Goal: Task Accomplishment & Management: Use online tool/utility

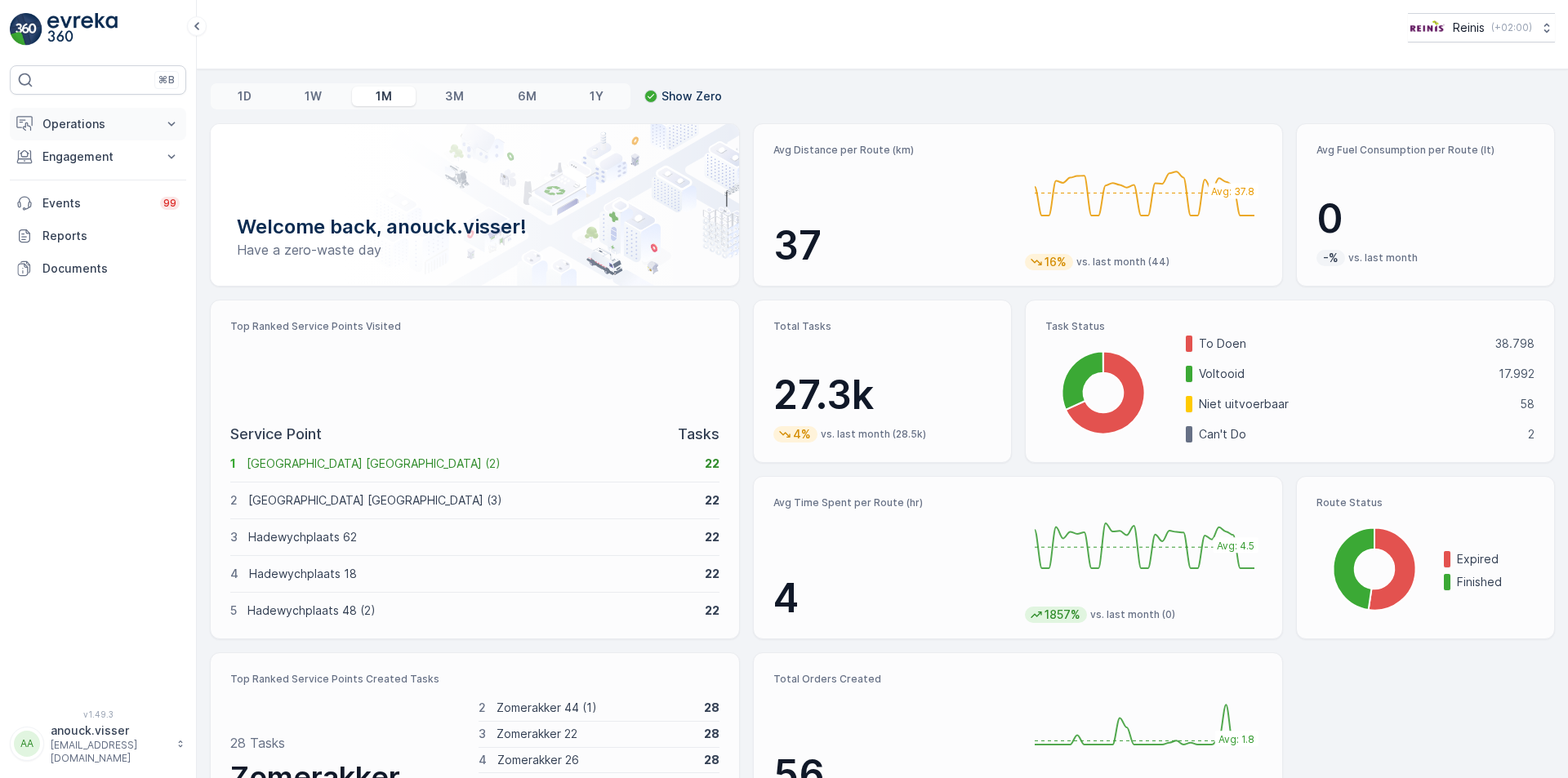
click at [154, 130] on button "Operations" at bounding box center [98, 124] width 177 height 33
click at [130, 277] on p "Engagement" at bounding box center [98, 271] width 111 height 17
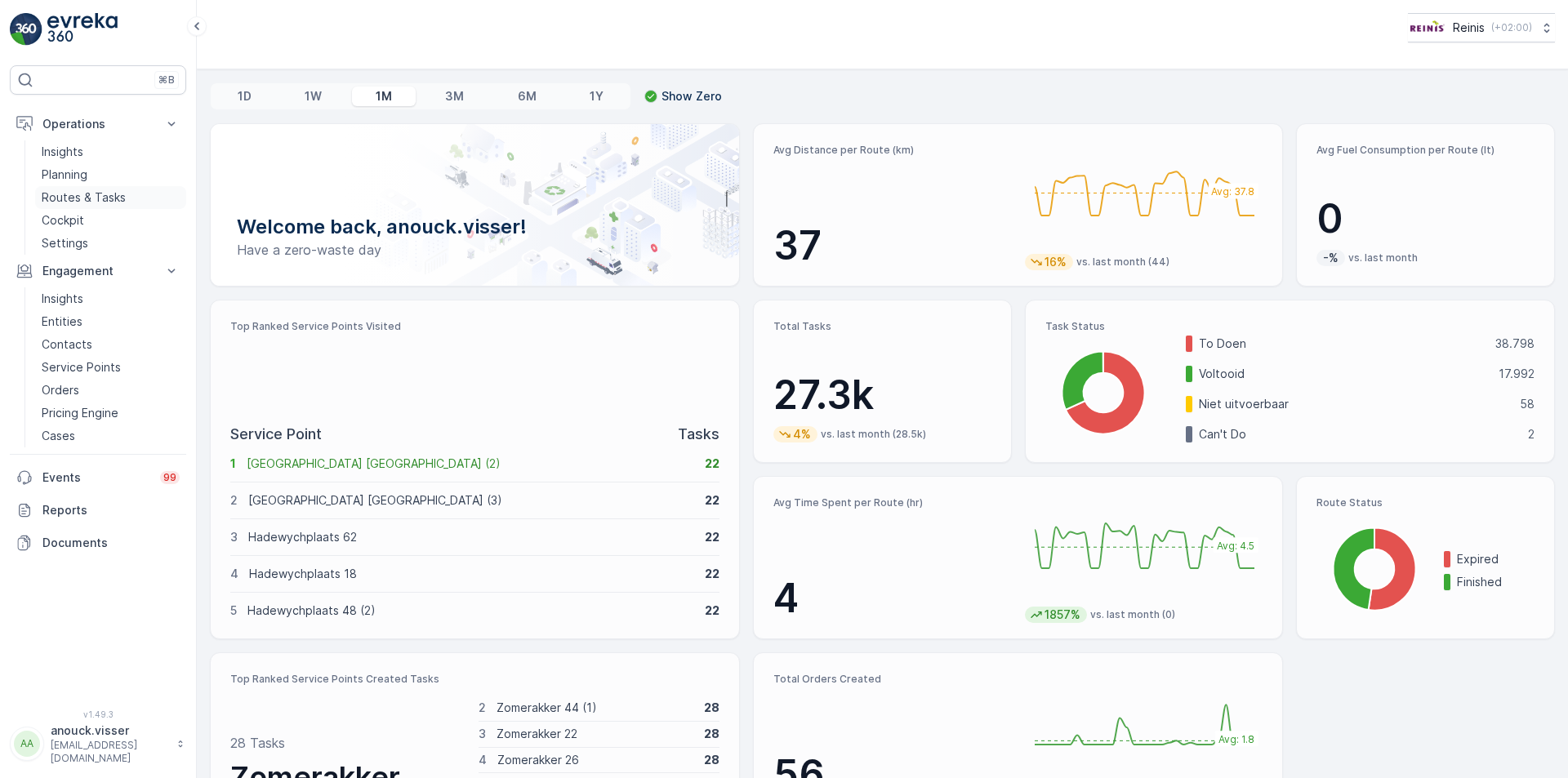
click at [100, 192] on p "Routes & Tasks" at bounding box center [83, 198] width 84 height 17
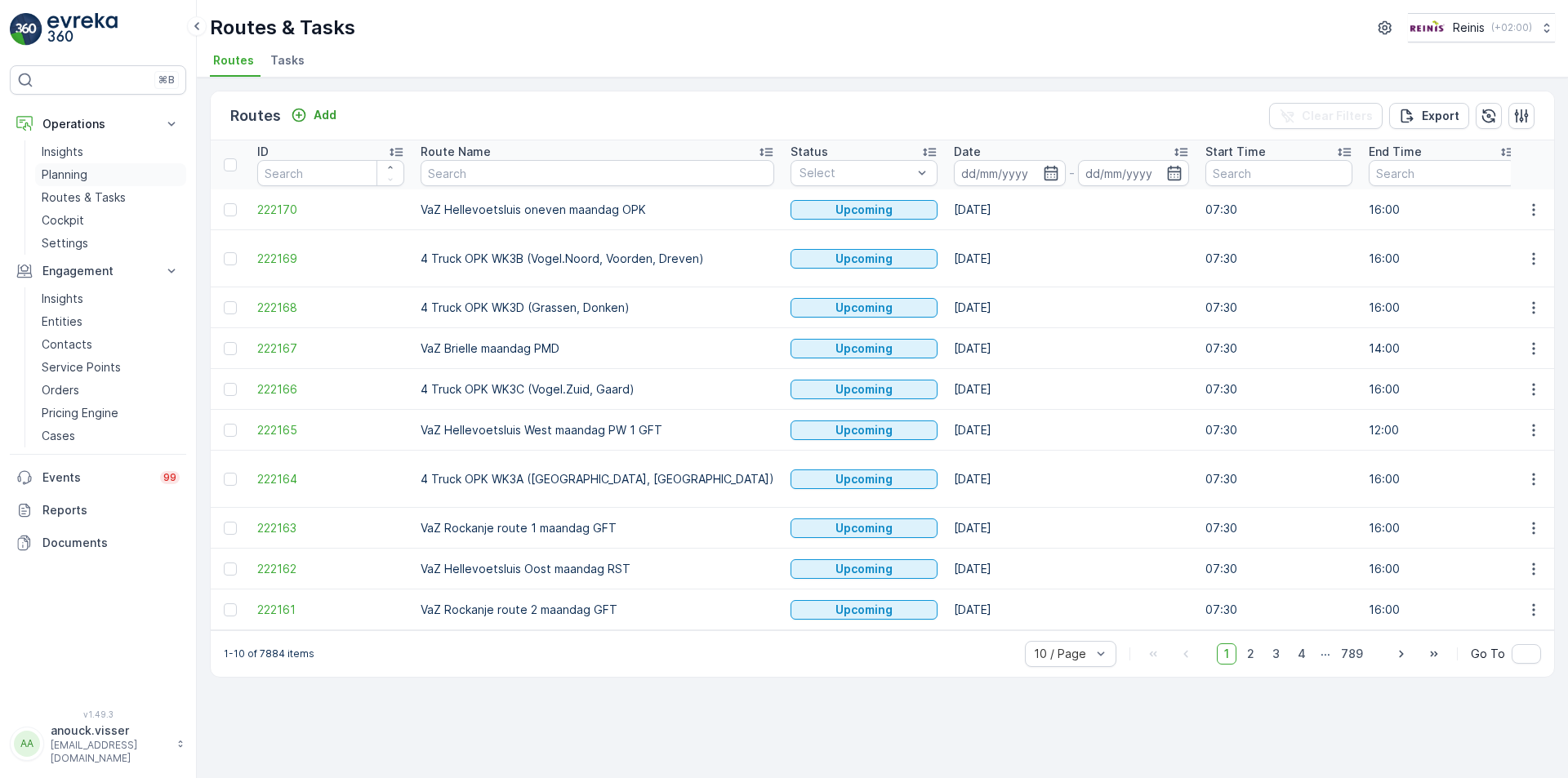
click at [63, 177] on p "Planning" at bounding box center [64, 175] width 46 height 17
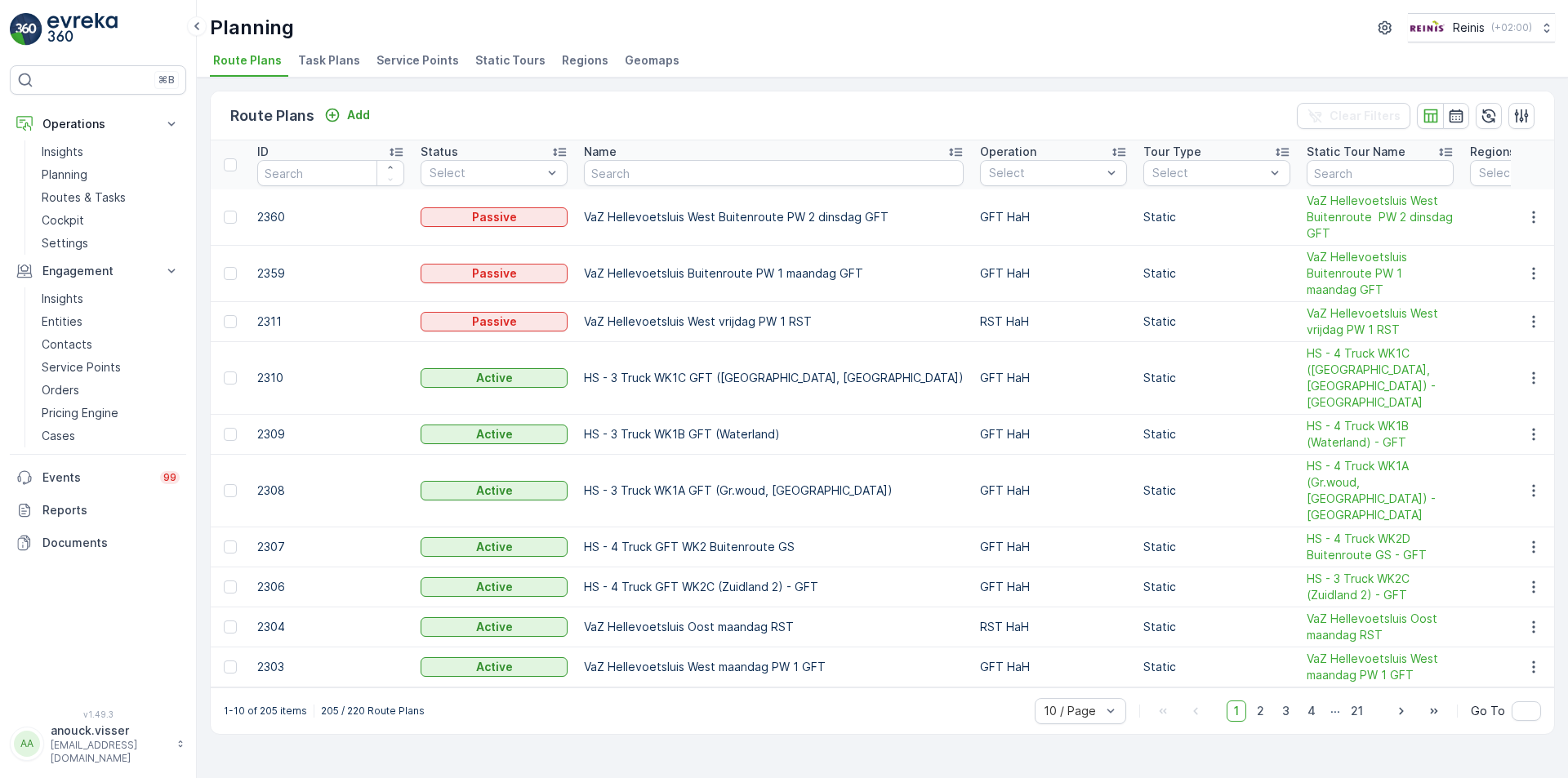
click at [401, 56] on span "Service Points" at bounding box center [418, 61] width 83 height 17
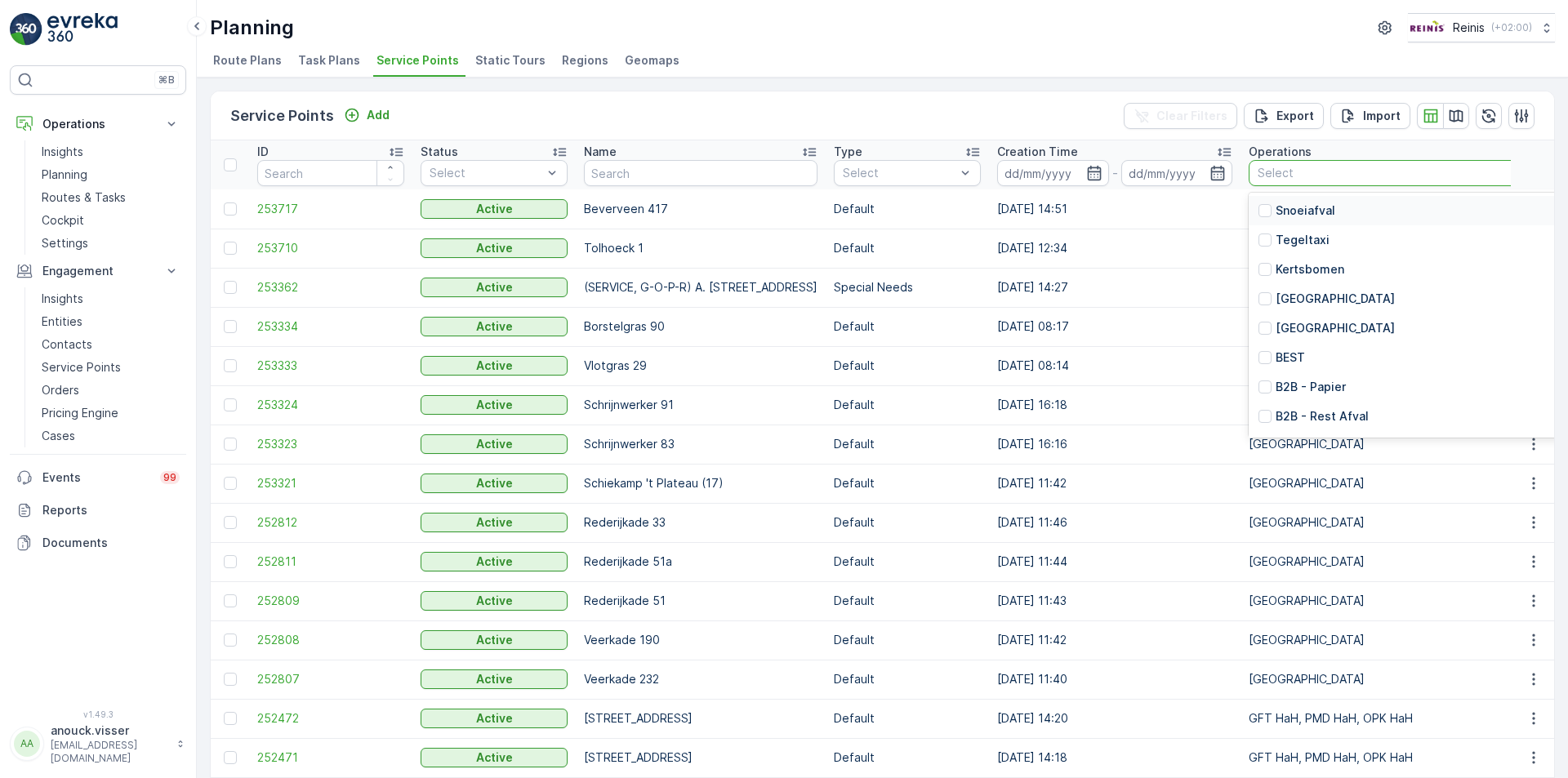
click at [1331, 164] on div "Select" at bounding box center [1567, 173] width 638 height 26
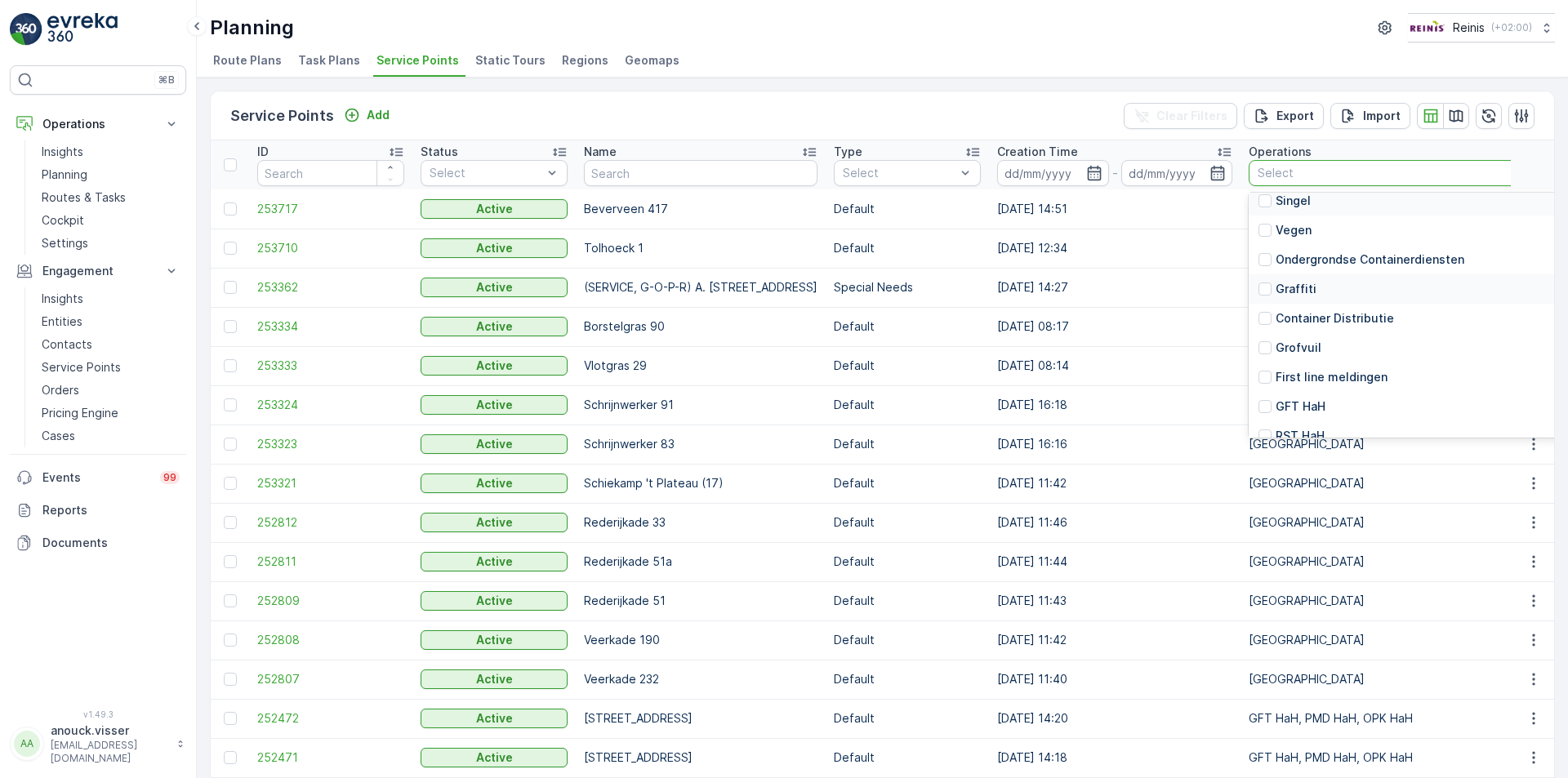
scroll to position [320, 0]
click at [1268, 384] on div "PMD HaH" at bounding box center [1293, 390] width 69 height 17
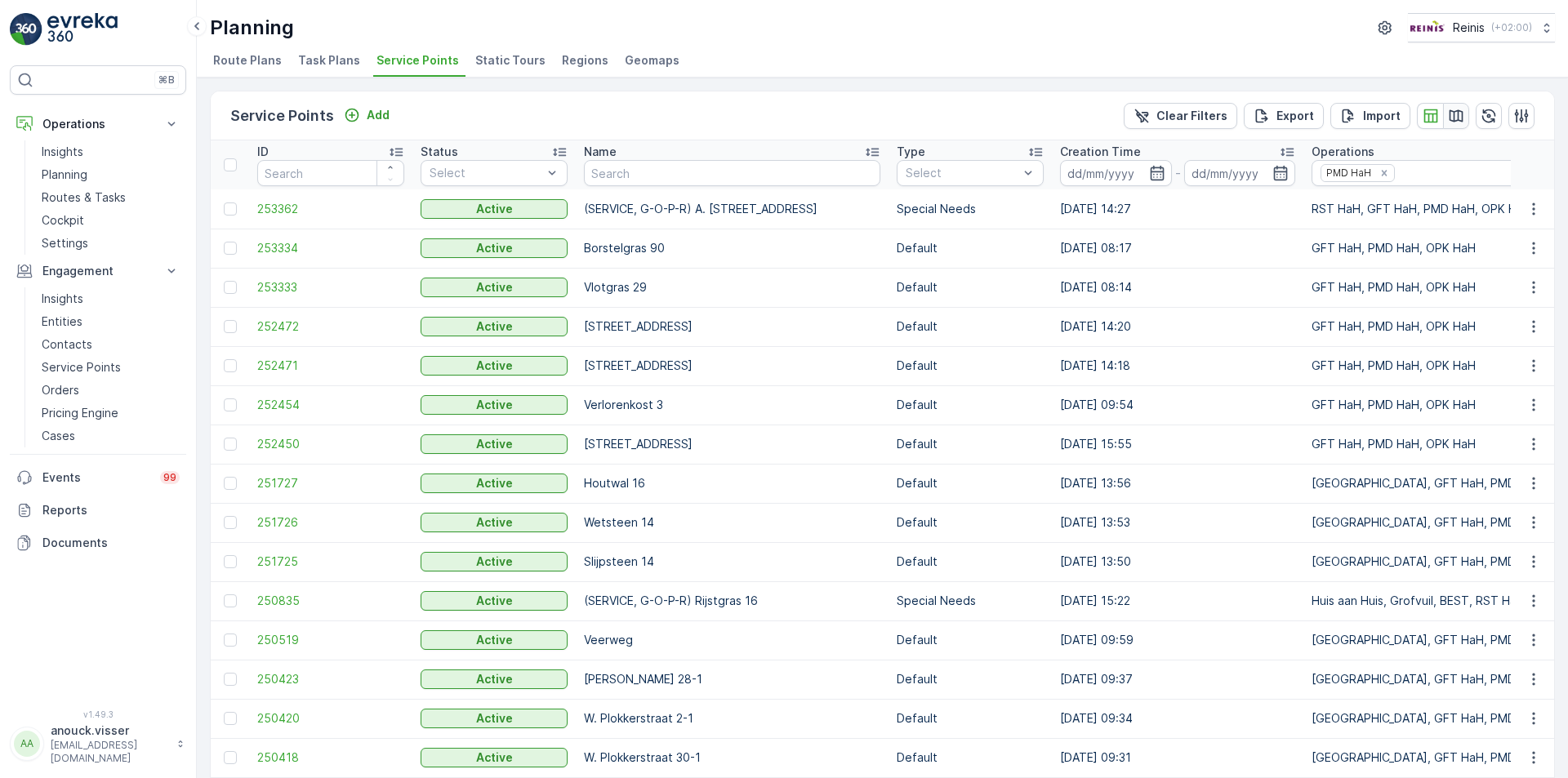
click at [1457, 122] on icon "button" at bounding box center [1457, 116] width 17 height 17
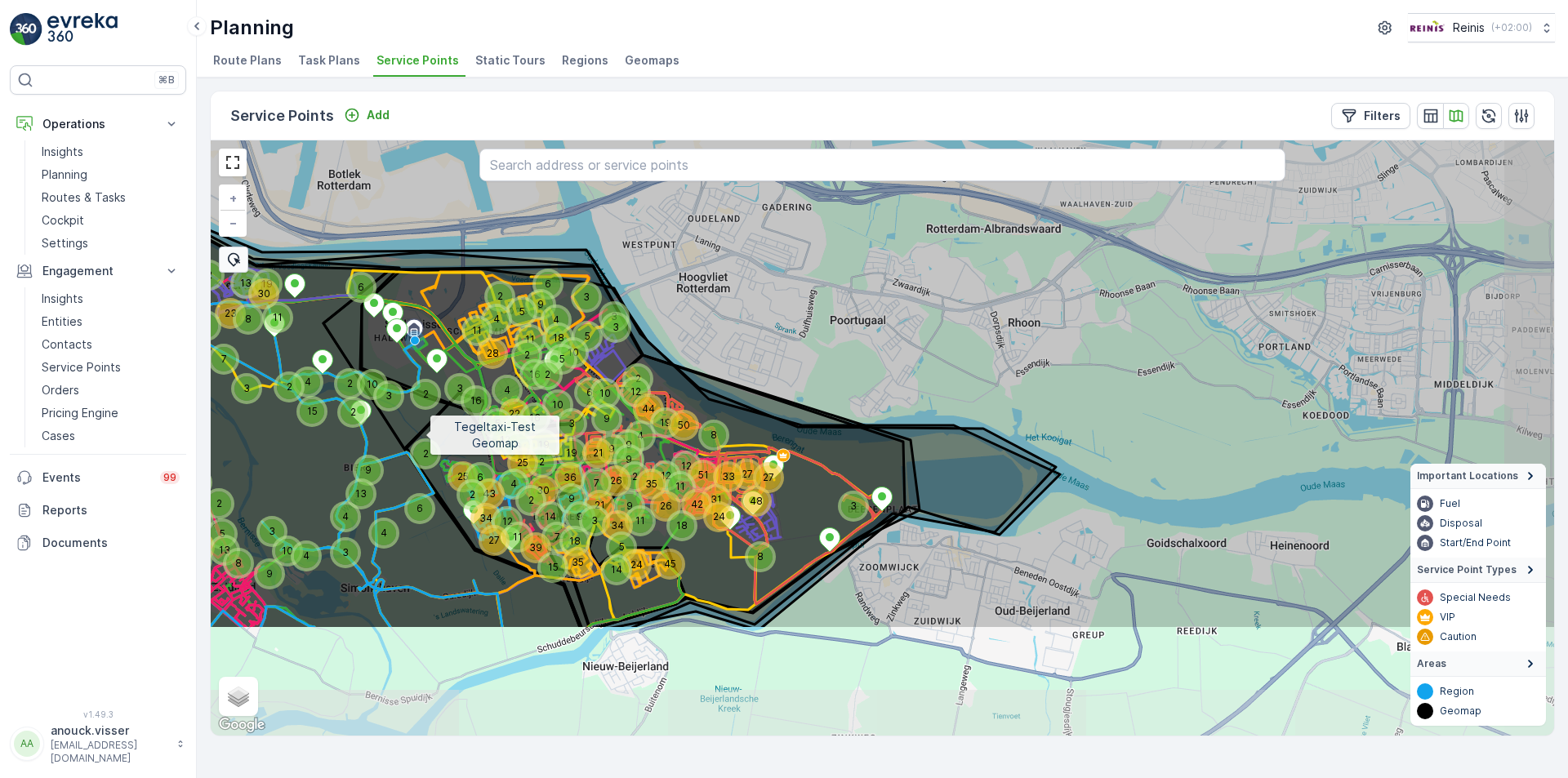
drag, startPoint x: 502, startPoint y: 605, endPoint x: 426, endPoint y: 437, distance: 184.4
click at [426, 437] on icon at bounding box center [807, 269] width 1618 height 719
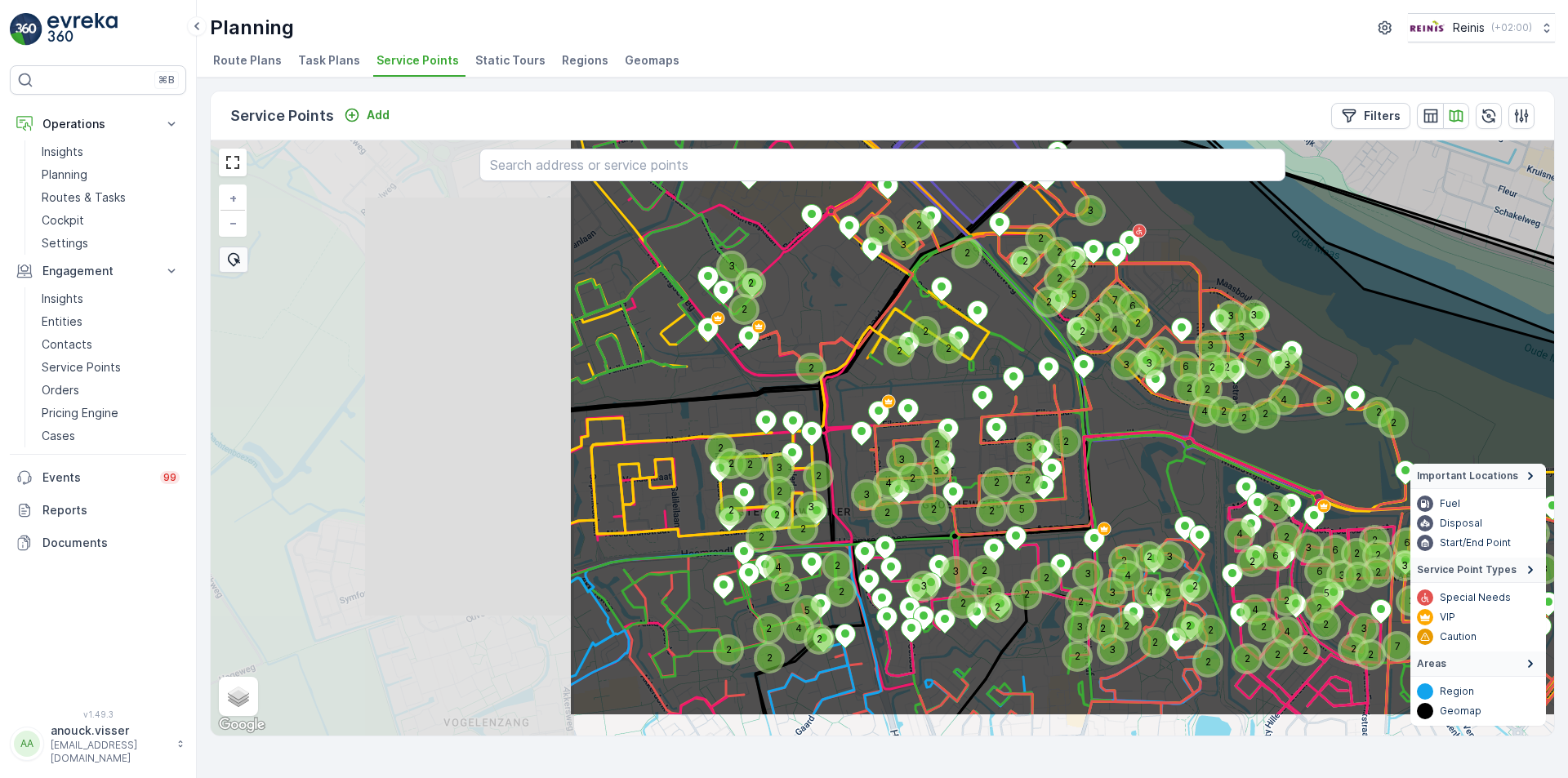
drag, startPoint x: 478, startPoint y: 335, endPoint x: 976, endPoint y: 252, distance: 504.9
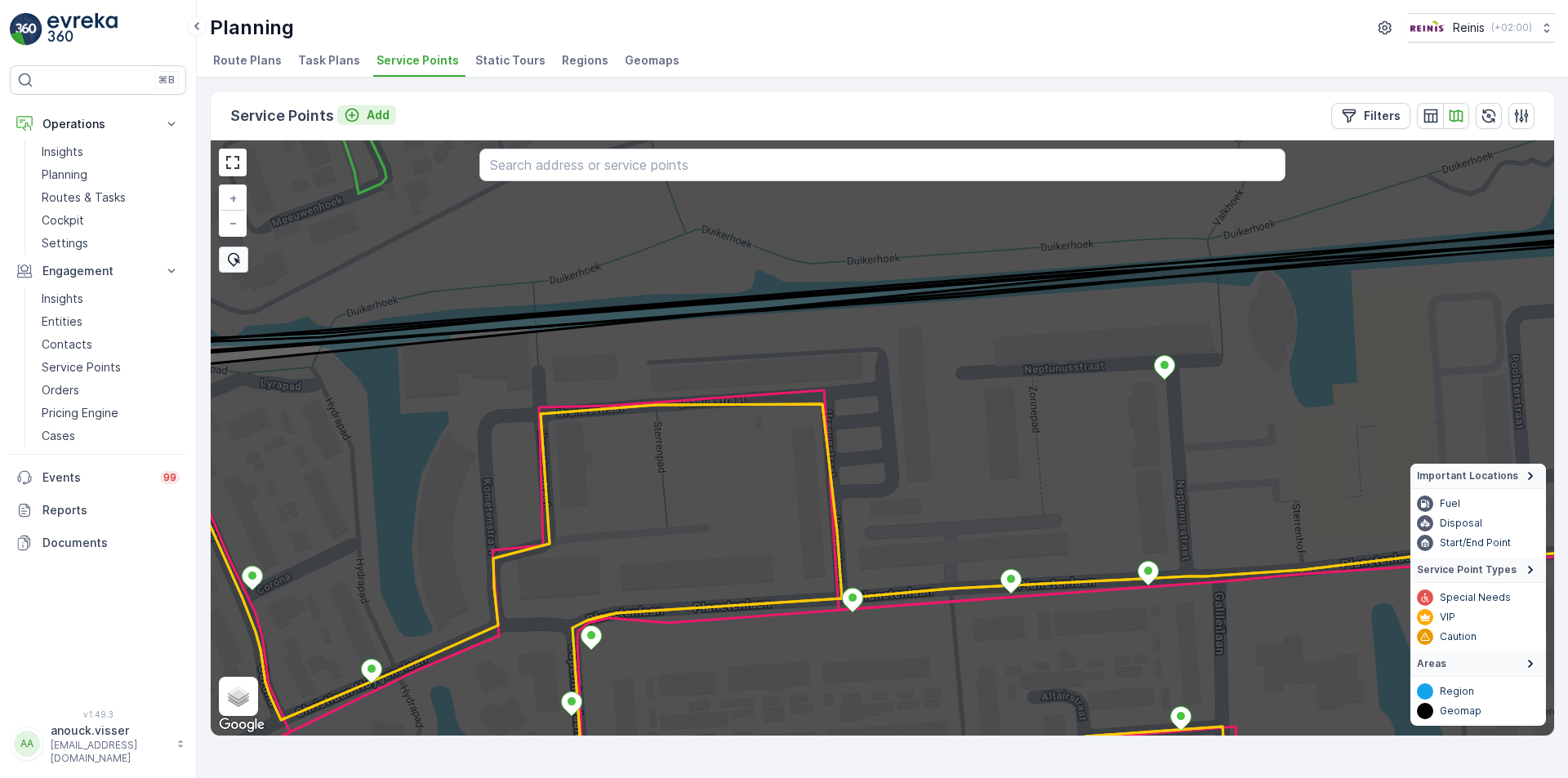
click at [369, 119] on p "Add" at bounding box center [378, 115] width 23 height 17
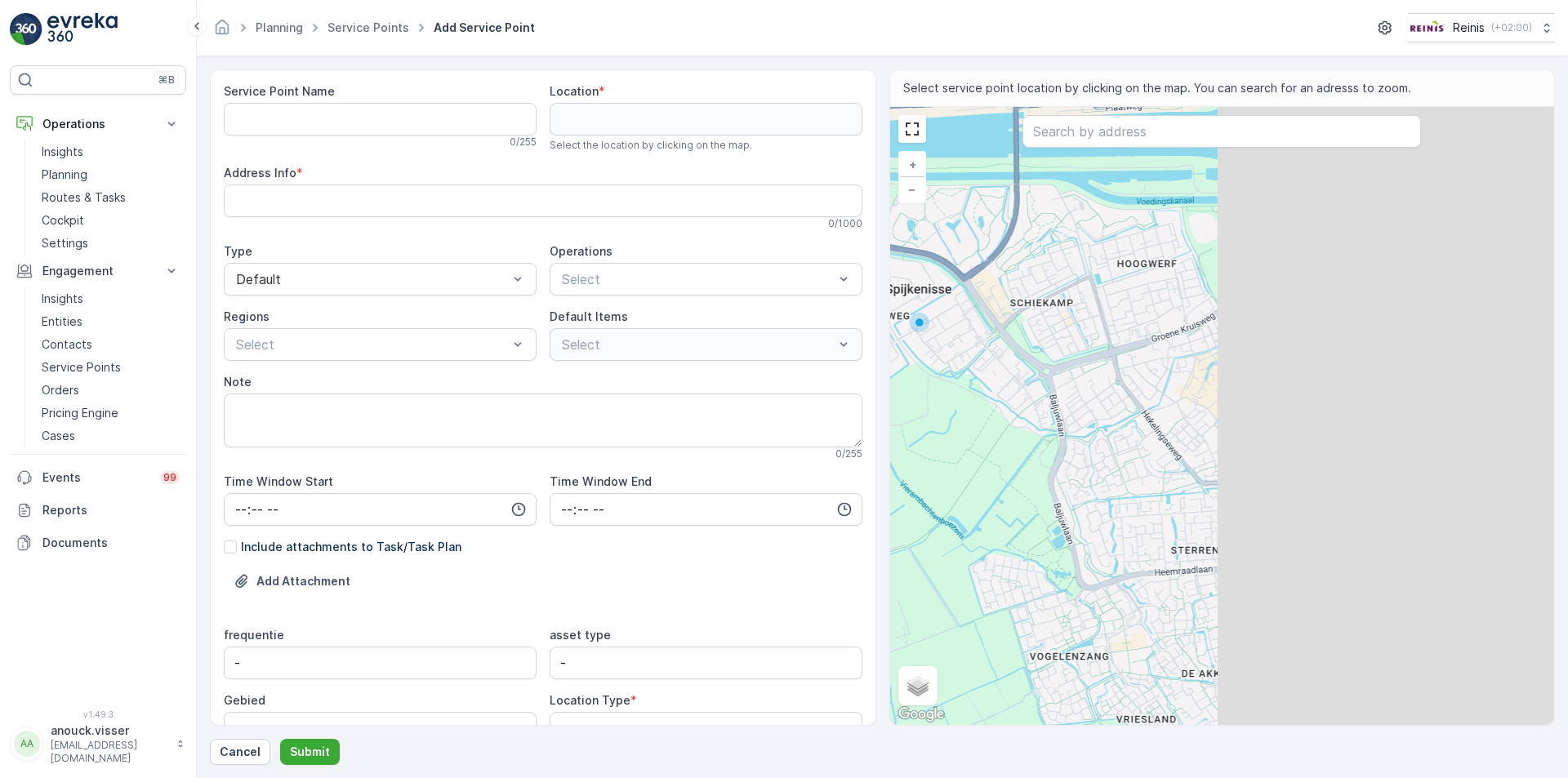
drag, startPoint x: 1435, startPoint y: 498, endPoint x: 1017, endPoint y: 449, distance: 420.9
click at [1017, 449] on div "+ − Satellite Roadmap Terrain Hybrid Leaflet Keyboard shortcuts Map Data Map da…" at bounding box center [1223, 416] width 665 height 618
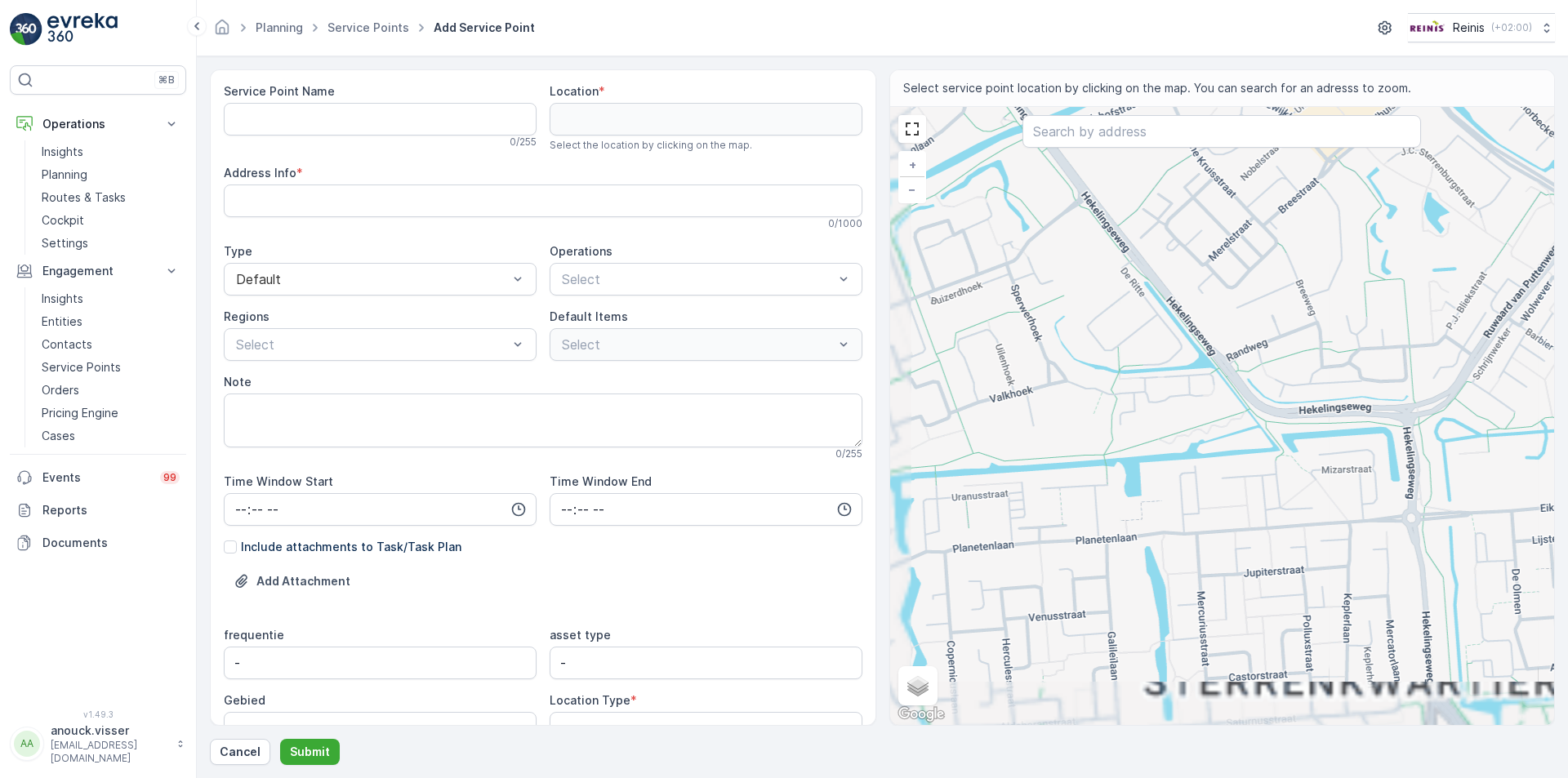
drag, startPoint x: 1041, startPoint y: 514, endPoint x: 1252, endPoint y: 402, distance: 238.9
click at [1252, 402] on div "+ − Satellite Roadmap Terrain Hybrid Leaflet Keyboard shortcuts Map Data Map da…" at bounding box center [1223, 416] width 665 height 618
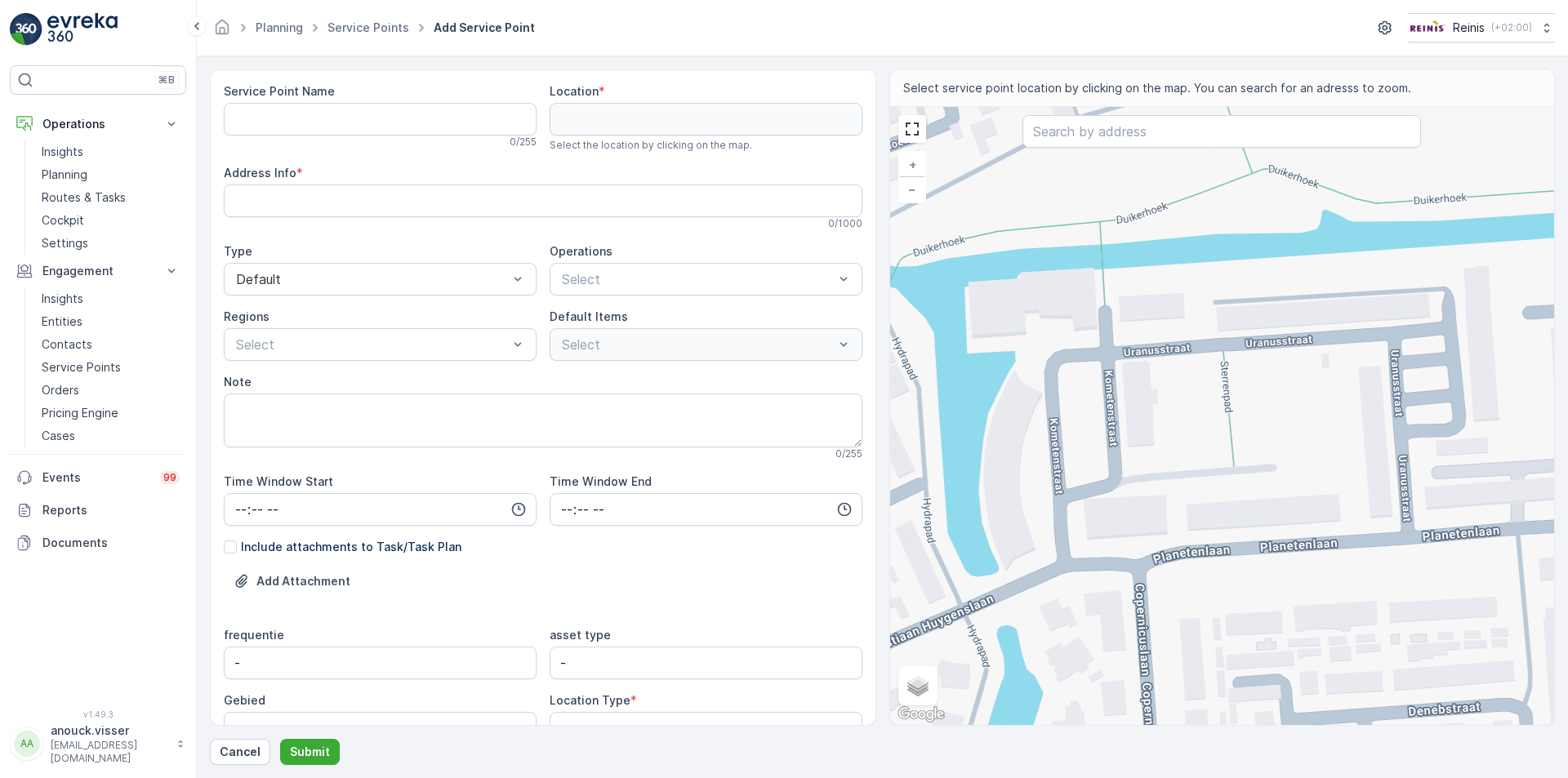
click at [1135, 440] on div "+ − Satellite Roadmap Terrain Hybrid Leaflet Keyboard shortcuts Map Data Map da…" at bounding box center [1223, 416] width 665 height 618
type input "51.841793422625614,4.31848452145435"
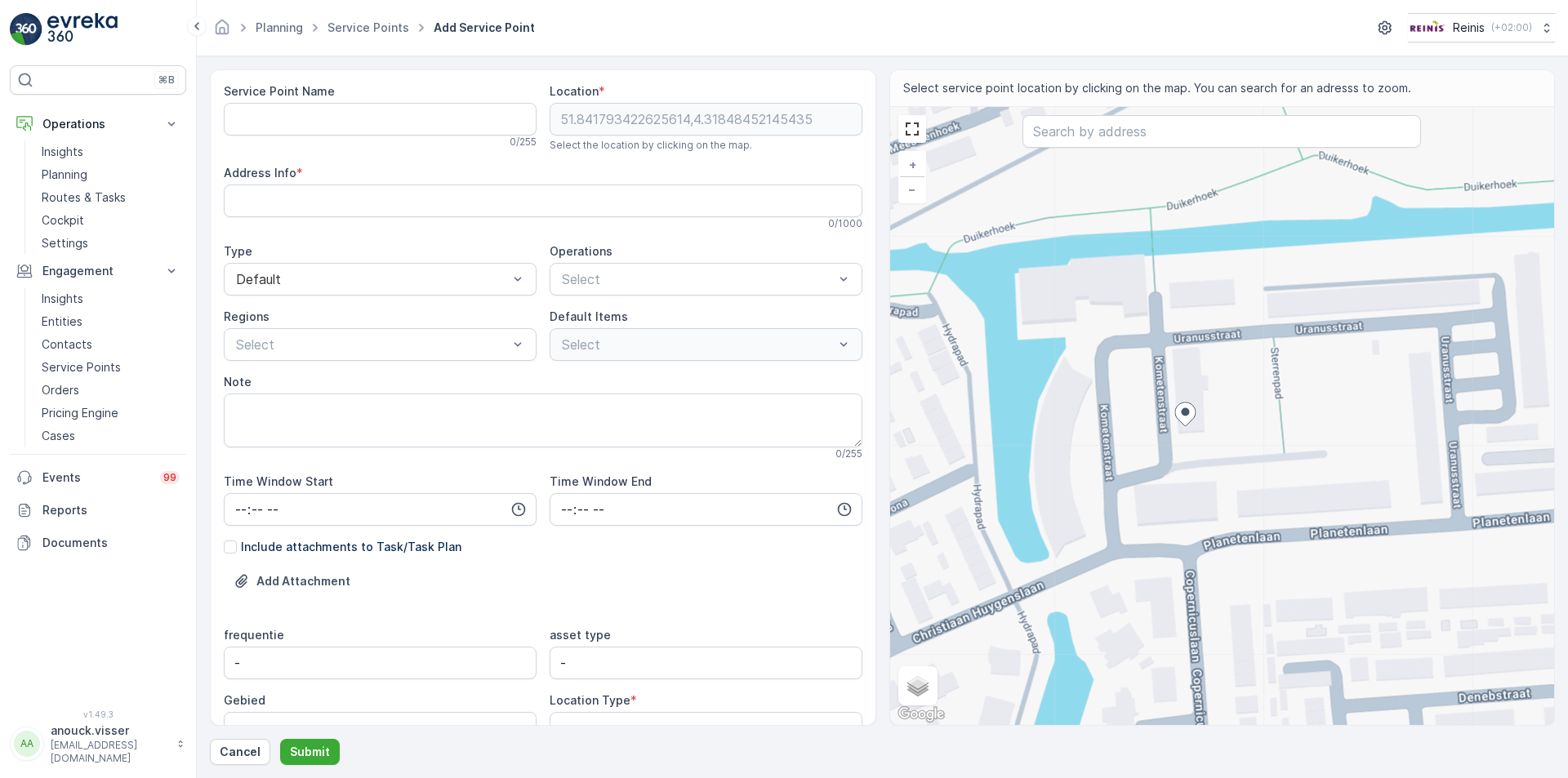
type Info "[STREET_ADDRESS]"
